Goal: Task Accomplishment & Management: Complete application form

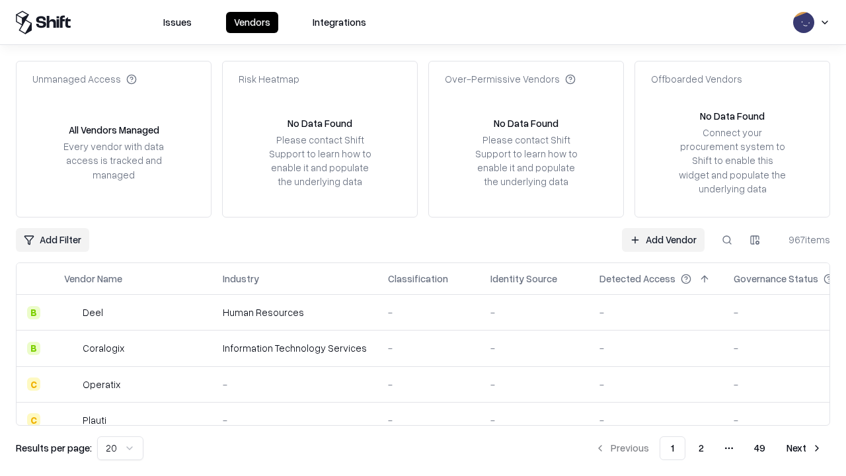
click at [663, 239] on link "Add Vendor" at bounding box center [663, 240] width 83 height 24
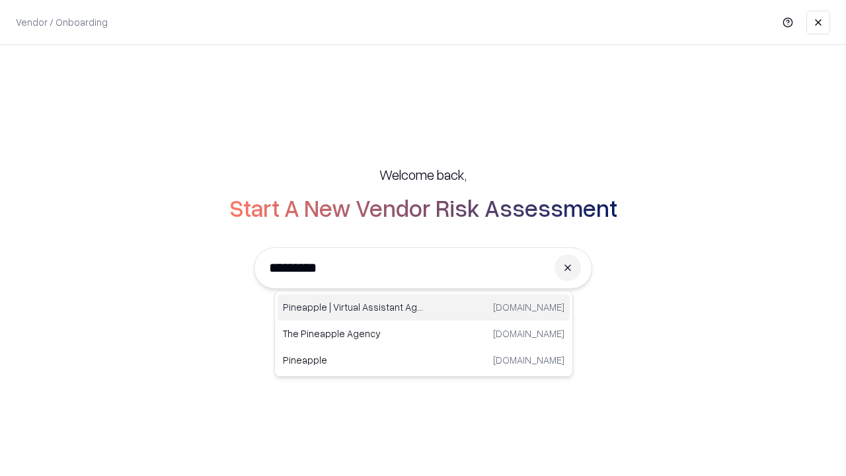
click at [424, 307] on div "Pineapple | Virtual Assistant Agency [DOMAIN_NAME]" at bounding box center [424, 307] width 292 height 26
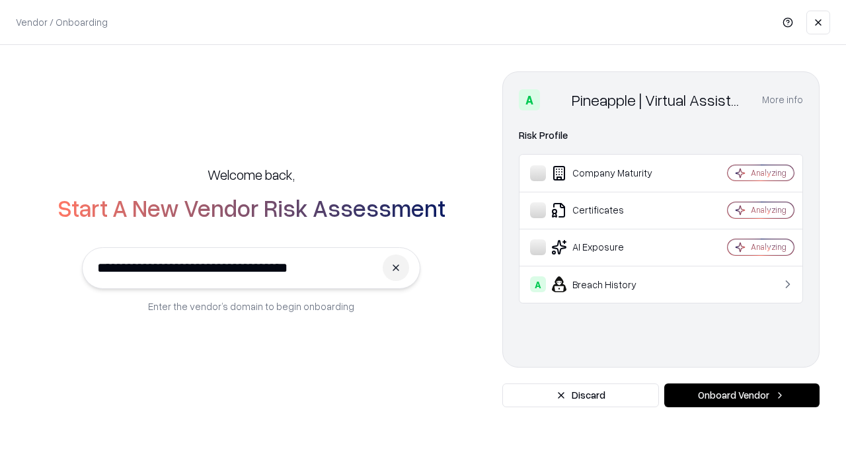
type input "**********"
click at [742, 395] on button "Onboard Vendor" at bounding box center [742, 396] width 155 height 24
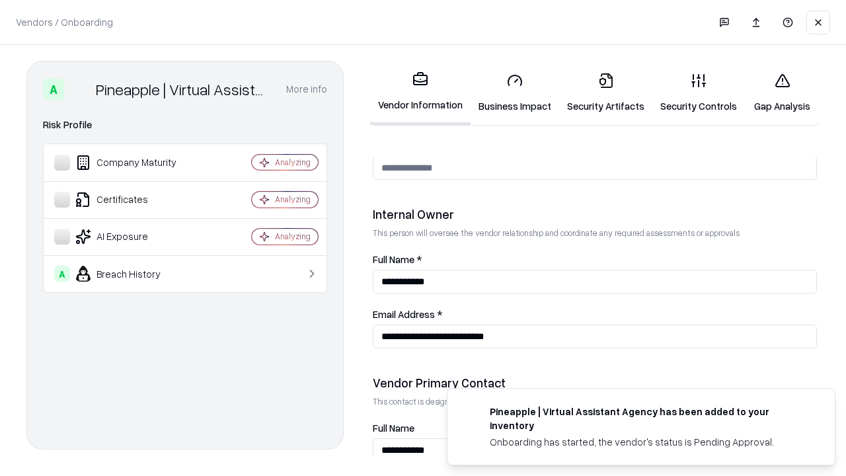
scroll to position [685, 0]
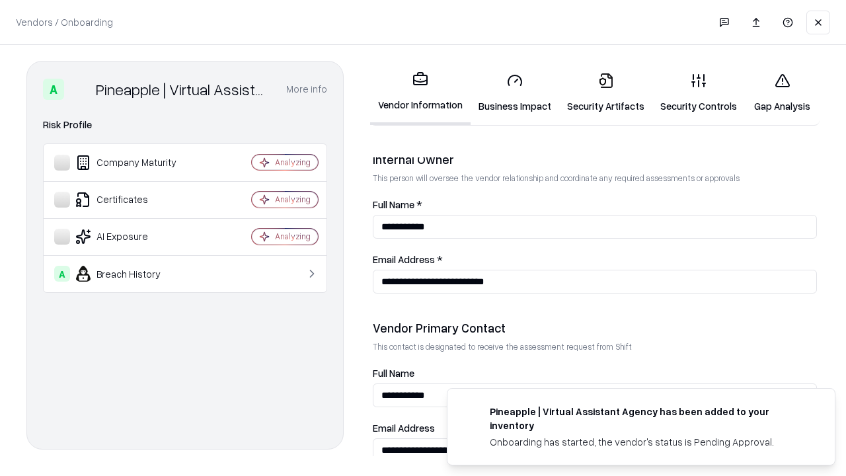
click at [515, 93] on link "Business Impact" at bounding box center [515, 92] width 89 height 61
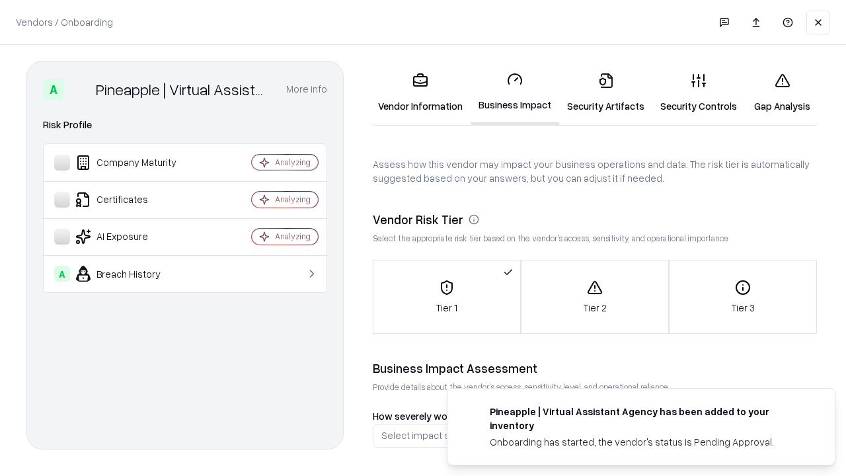
click at [606, 93] on link "Security Artifacts" at bounding box center [605, 92] width 93 height 61
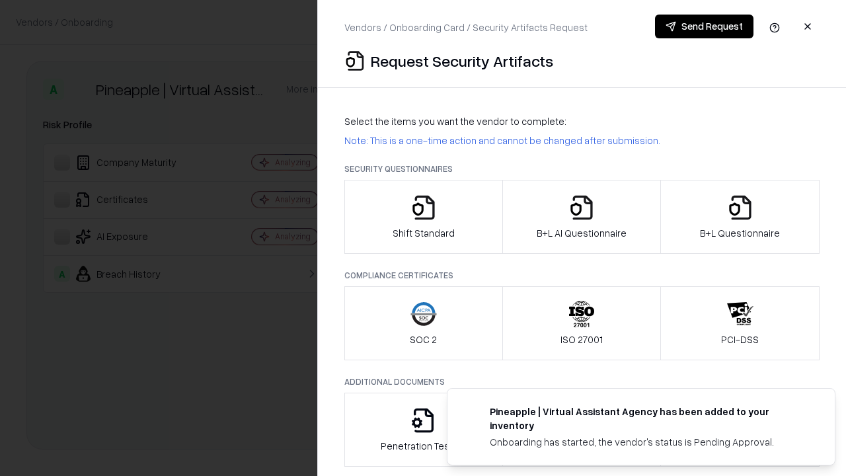
click at [423, 217] on icon "button" at bounding box center [424, 207] width 26 height 26
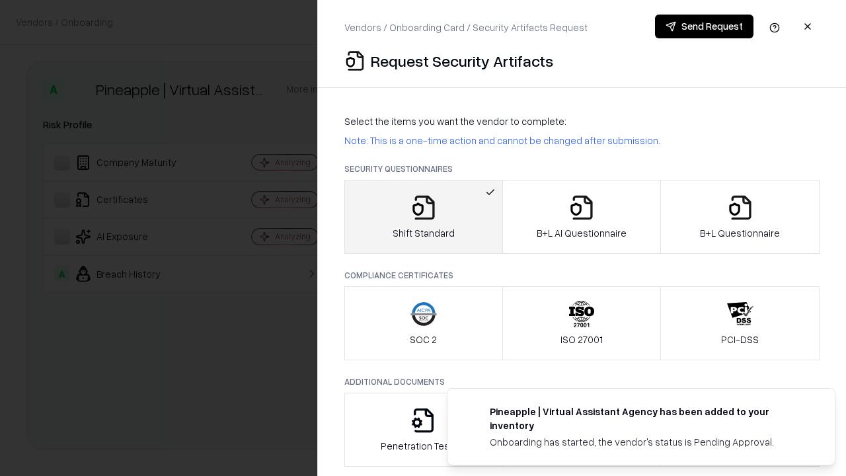
click at [704, 26] on button "Send Request" at bounding box center [704, 27] width 99 height 24
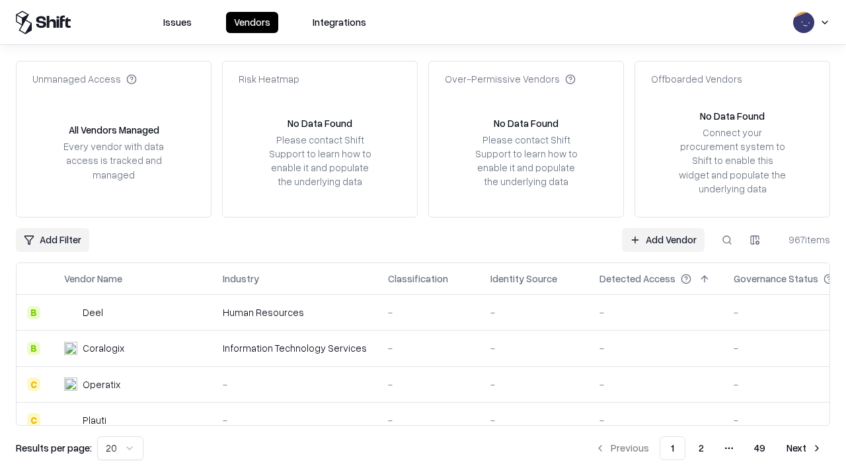
click at [727, 239] on button at bounding box center [728, 240] width 24 height 24
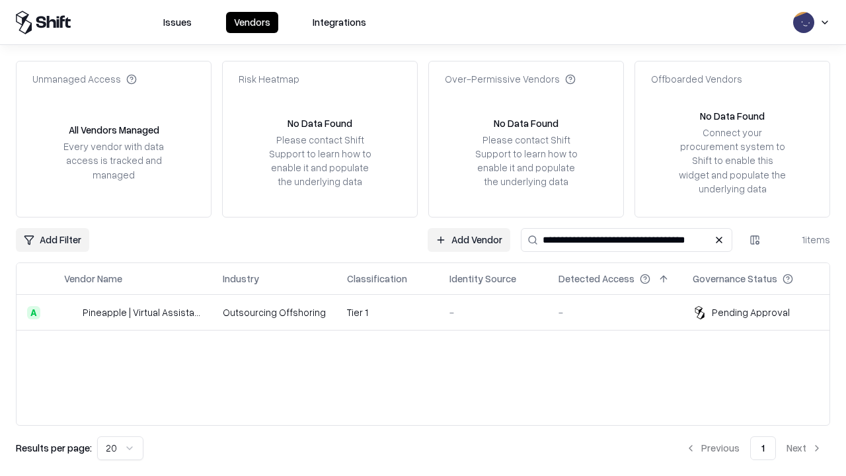
type input "**********"
click at [431, 312] on td "Tier 1" at bounding box center [388, 313] width 102 height 36
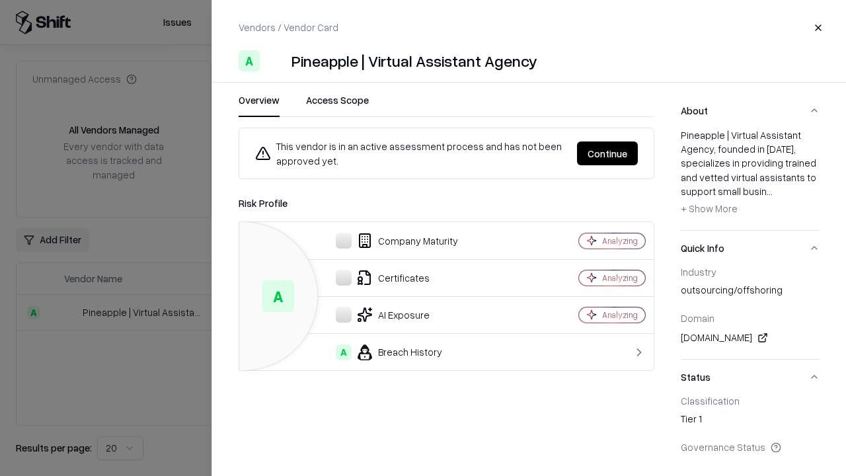
click at [608, 153] on button "Continue" at bounding box center [607, 154] width 61 height 24
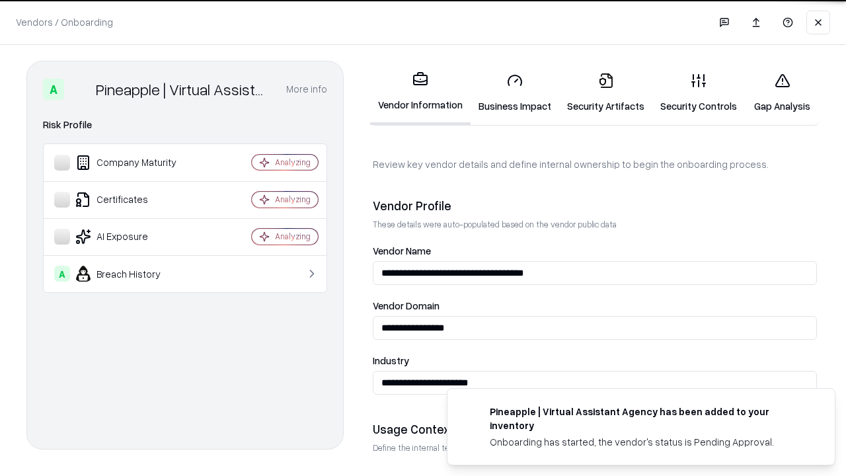
click at [606, 93] on link "Security Artifacts" at bounding box center [605, 92] width 93 height 61
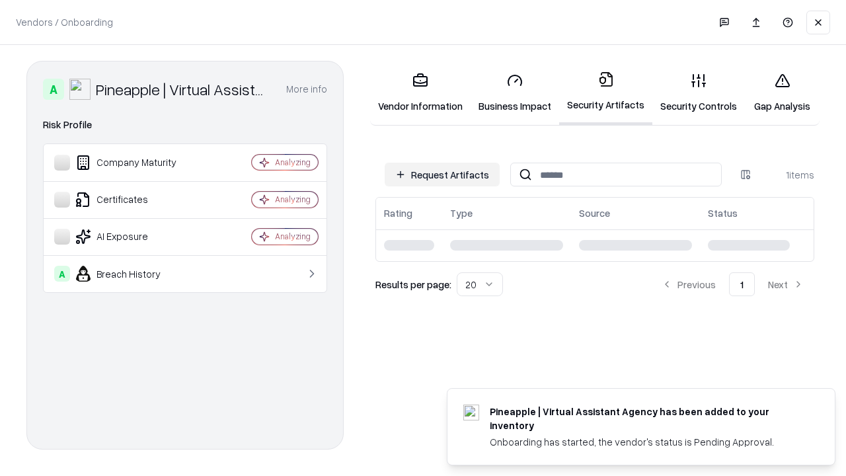
click at [782, 93] on link "Gap Analysis" at bounding box center [782, 92] width 75 height 61
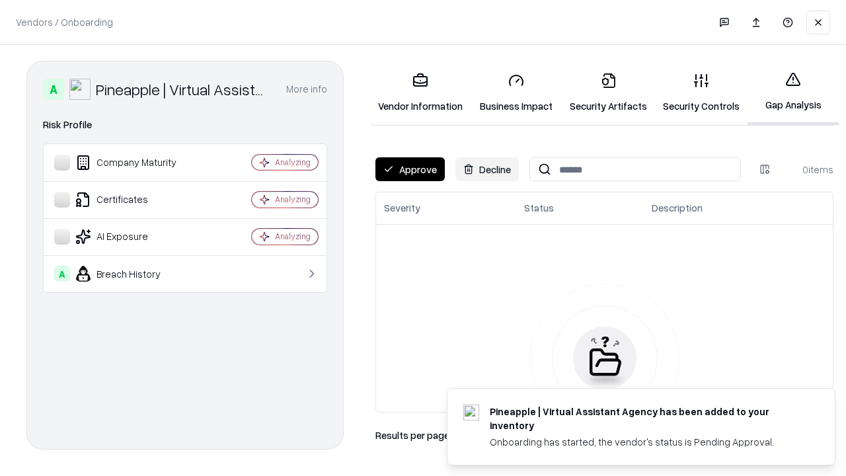
click at [410, 169] on button "Approve" at bounding box center [410, 169] width 69 height 24
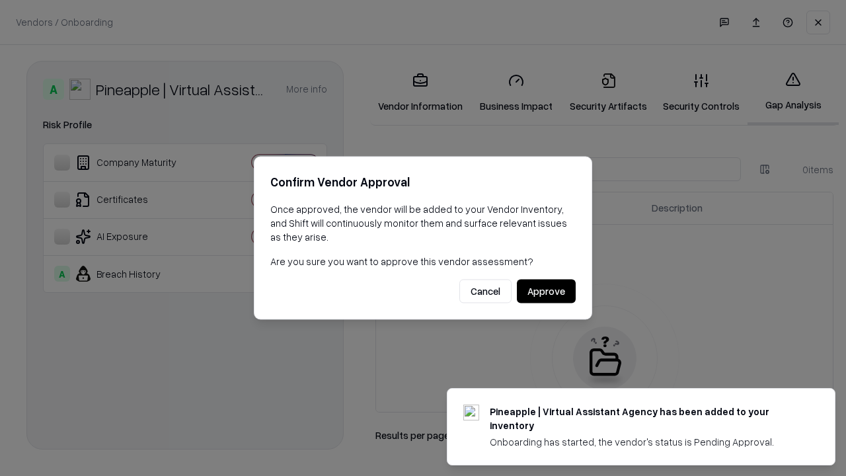
click at [546, 291] on button "Approve" at bounding box center [546, 292] width 59 height 24
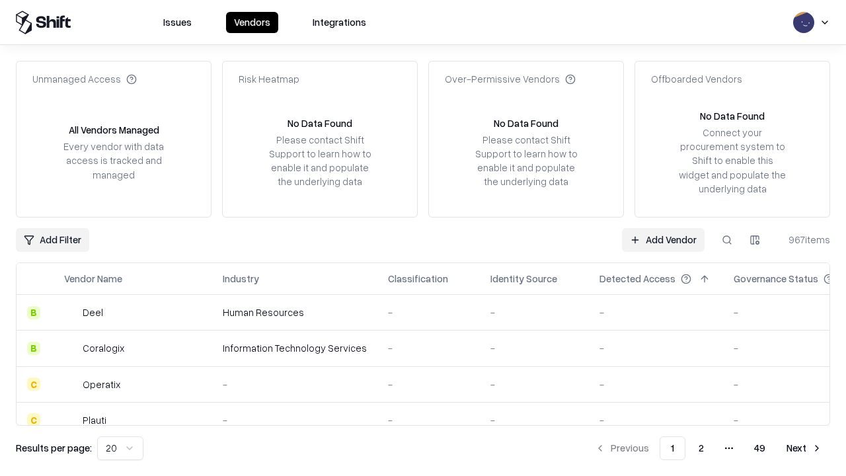
type input "**********"
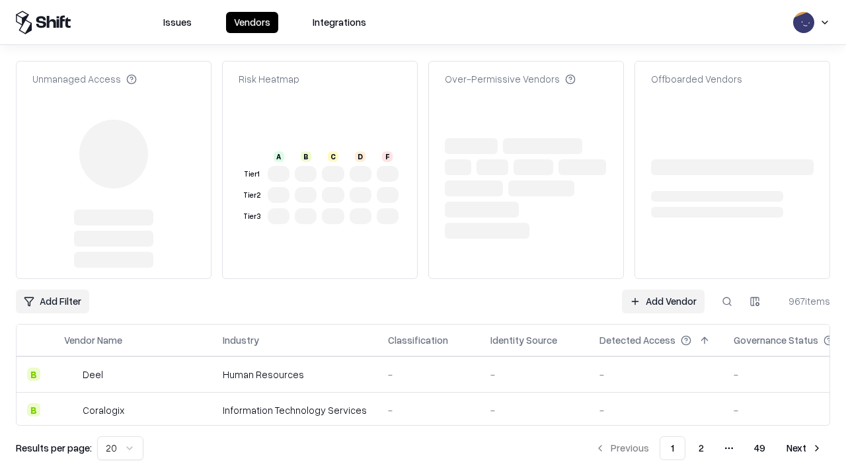
click at [663, 290] on link "Add Vendor" at bounding box center [663, 302] width 83 height 24
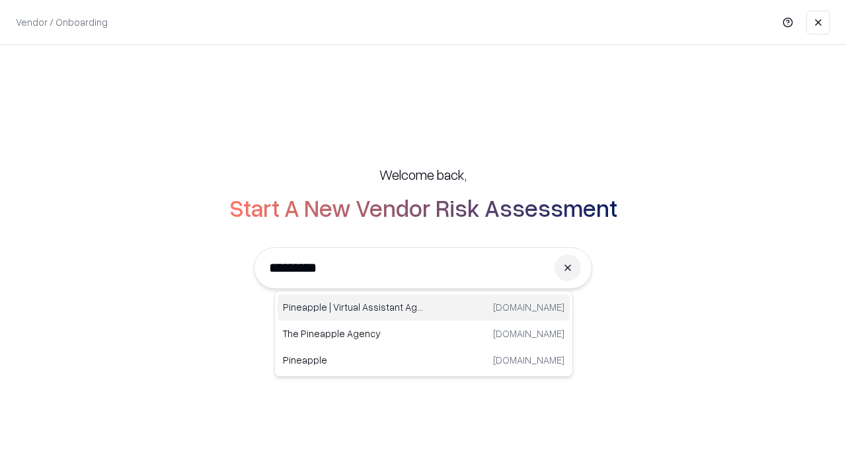
click at [424, 307] on div "Pineapple | Virtual Assistant Agency [DOMAIN_NAME]" at bounding box center [424, 307] width 292 height 26
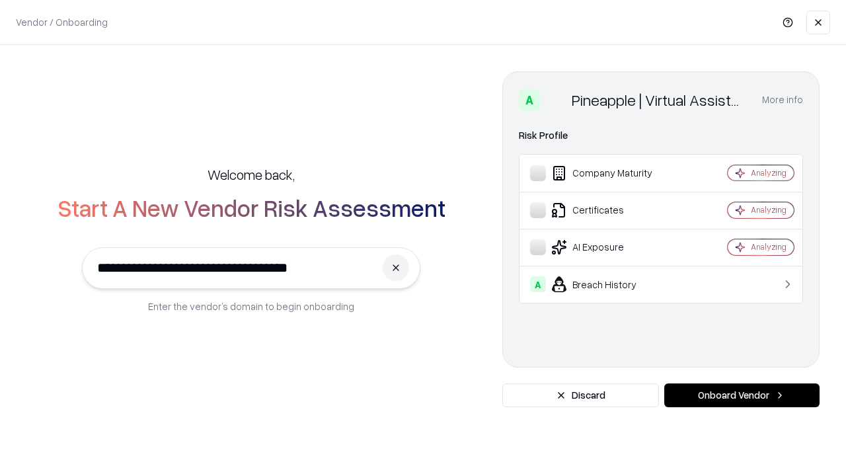
type input "**********"
click at [742, 395] on button "Onboard Vendor" at bounding box center [742, 396] width 155 height 24
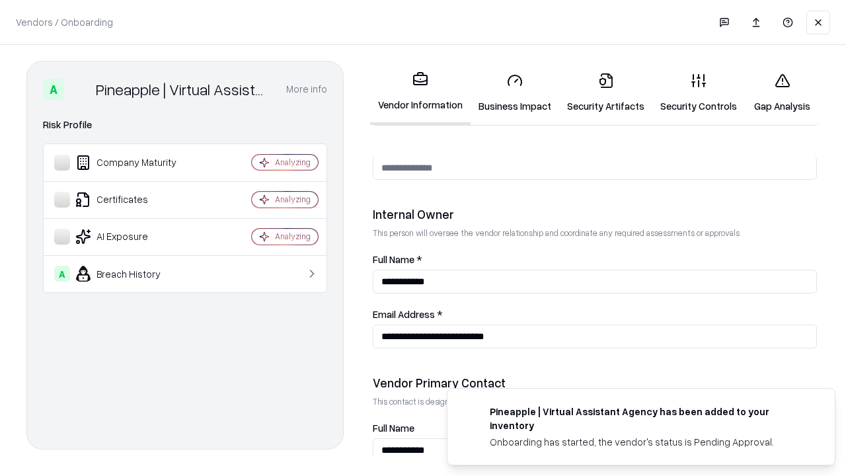
scroll to position [685, 0]
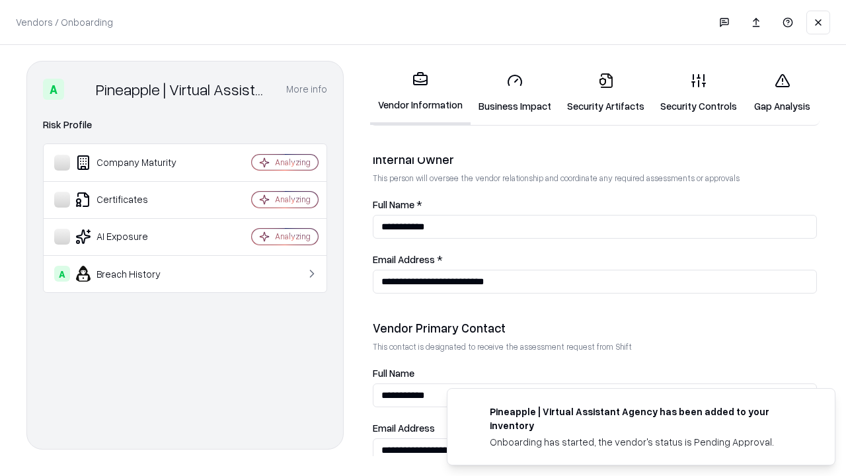
click at [782, 93] on link "Gap Analysis" at bounding box center [782, 92] width 75 height 61
